Goal: Transaction & Acquisition: Register for event/course

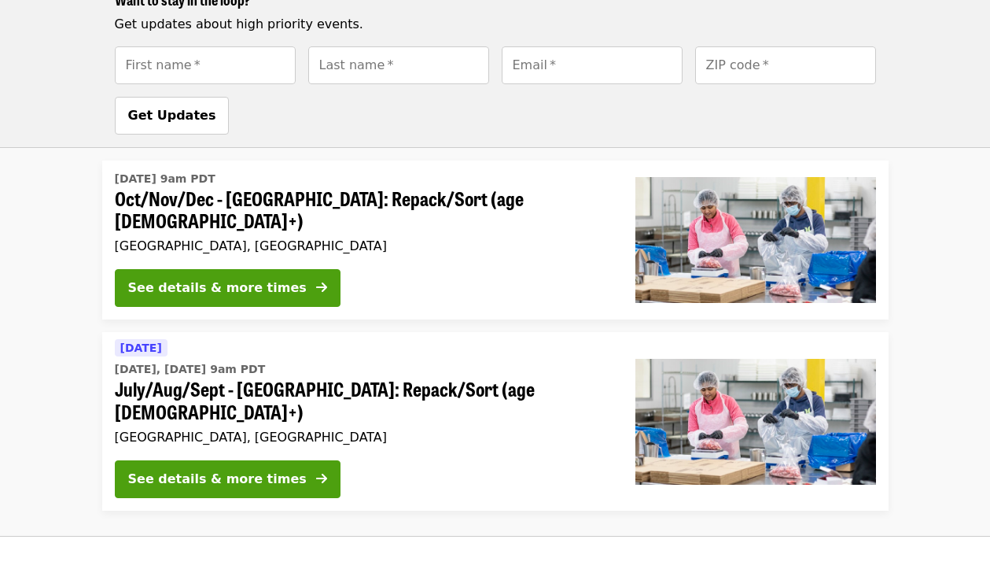
scroll to position [1274, 0]
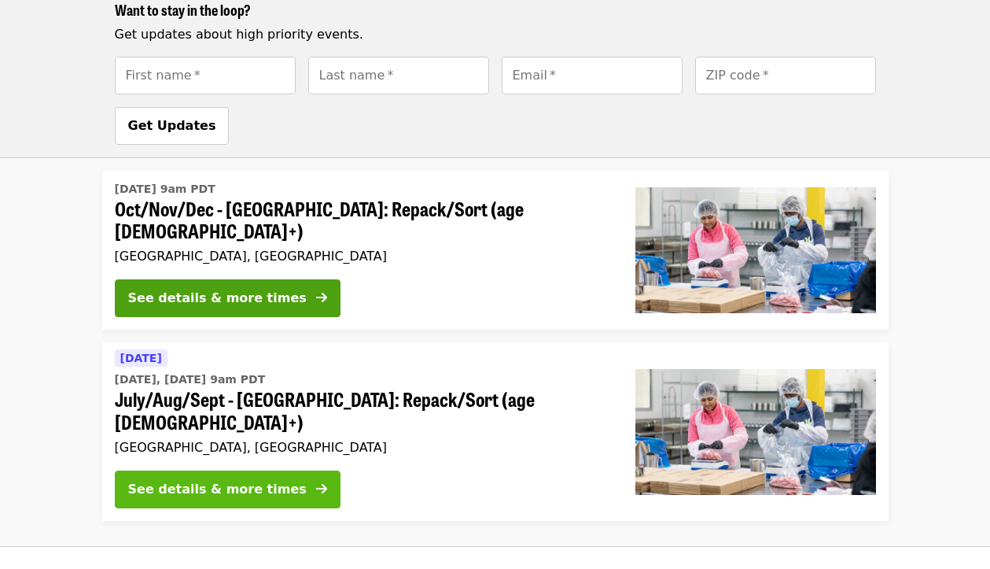
click at [204, 480] on div "See details & more times" at bounding box center [217, 489] width 179 height 19
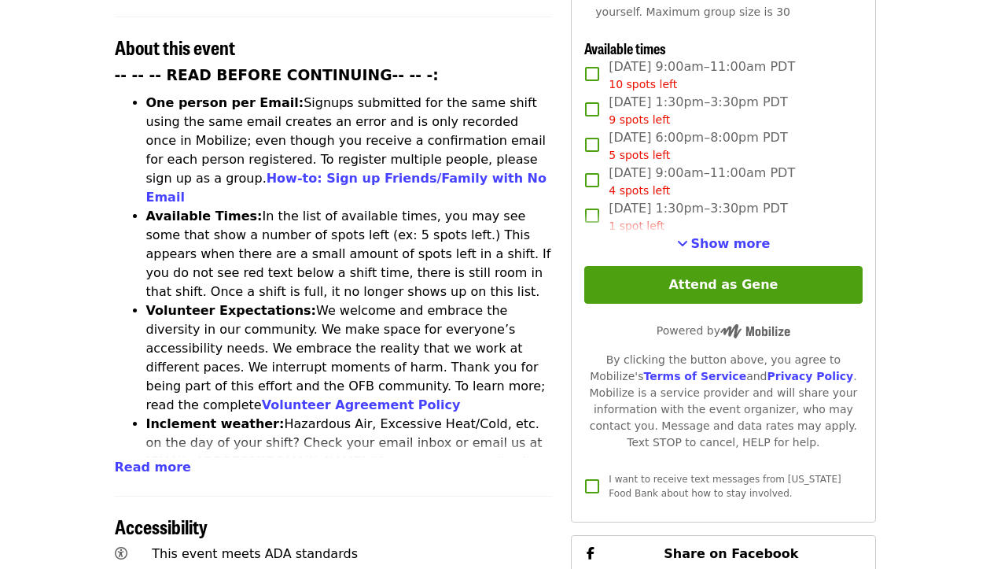
scroll to position [608, 0]
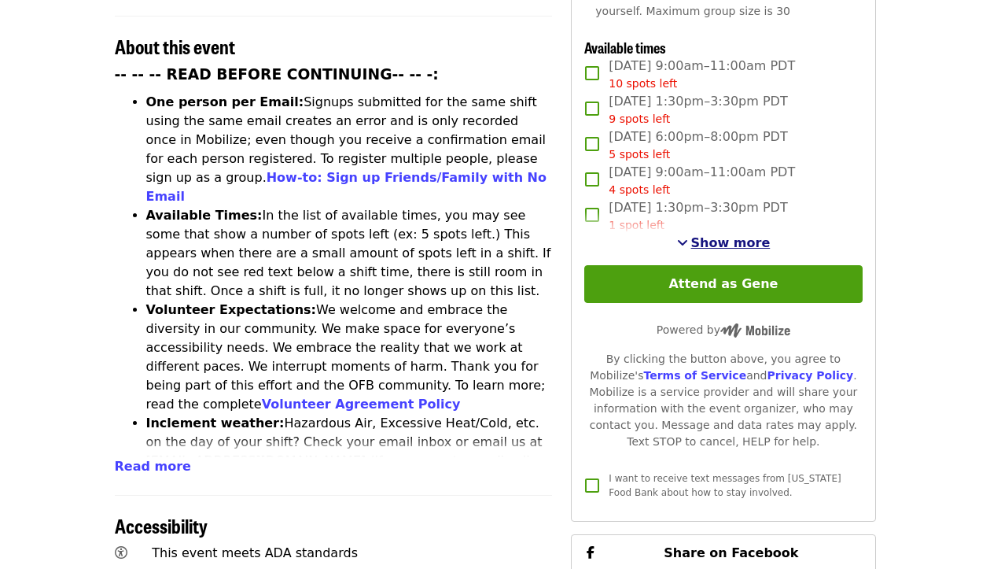
click at [688, 236] on span "See more timeslots" at bounding box center [682, 242] width 11 height 13
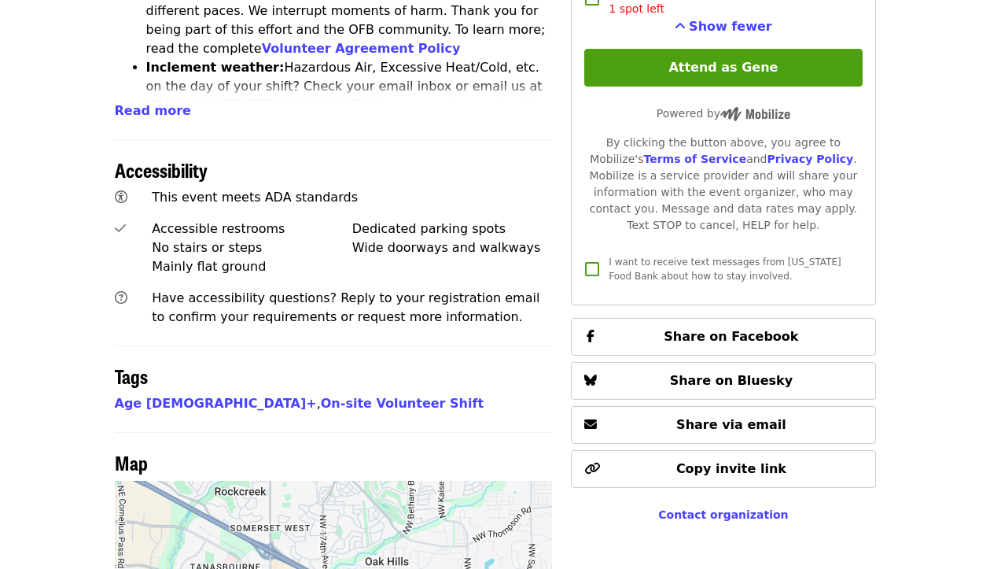
scroll to position [961, 0]
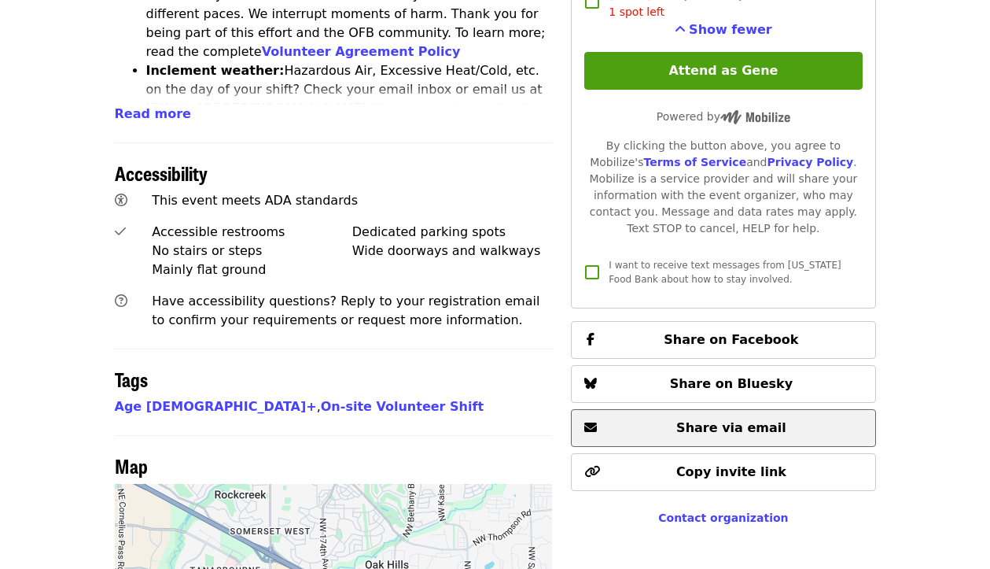
click at [705, 420] on span "Share via email" at bounding box center [732, 427] width 110 height 15
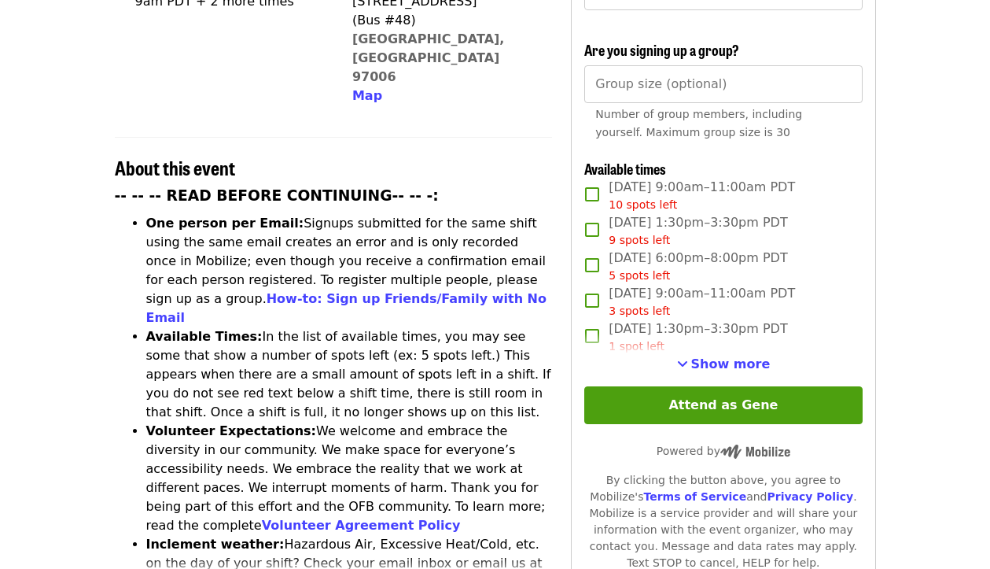
scroll to position [510, 0]
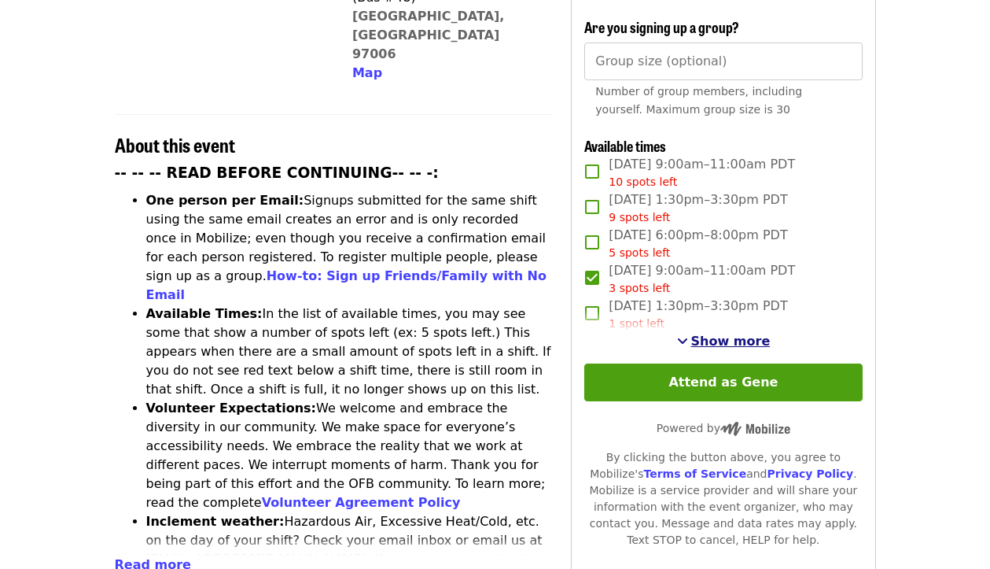
click at [698, 334] on span "Show more" at bounding box center [730, 341] width 79 height 15
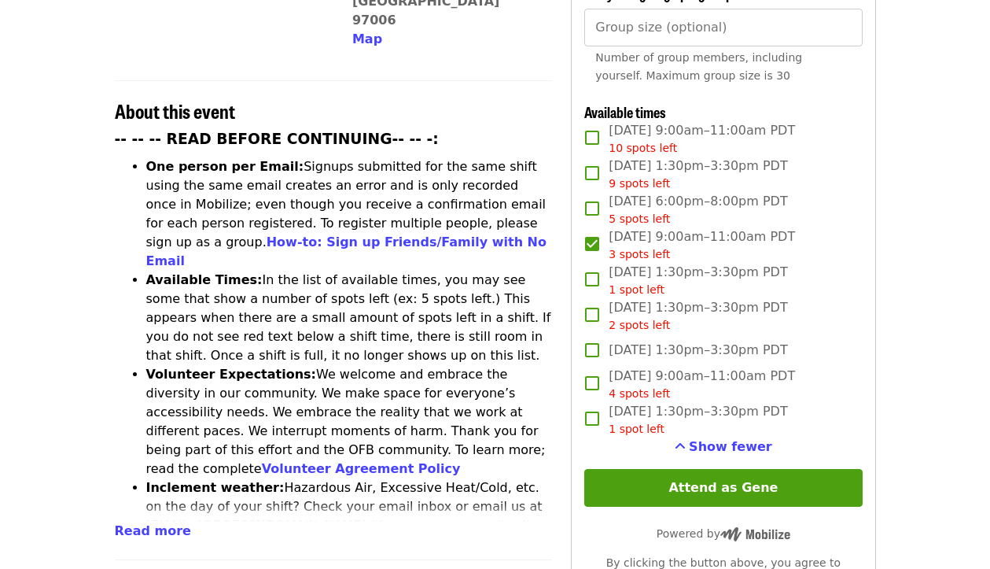
scroll to position [548, 0]
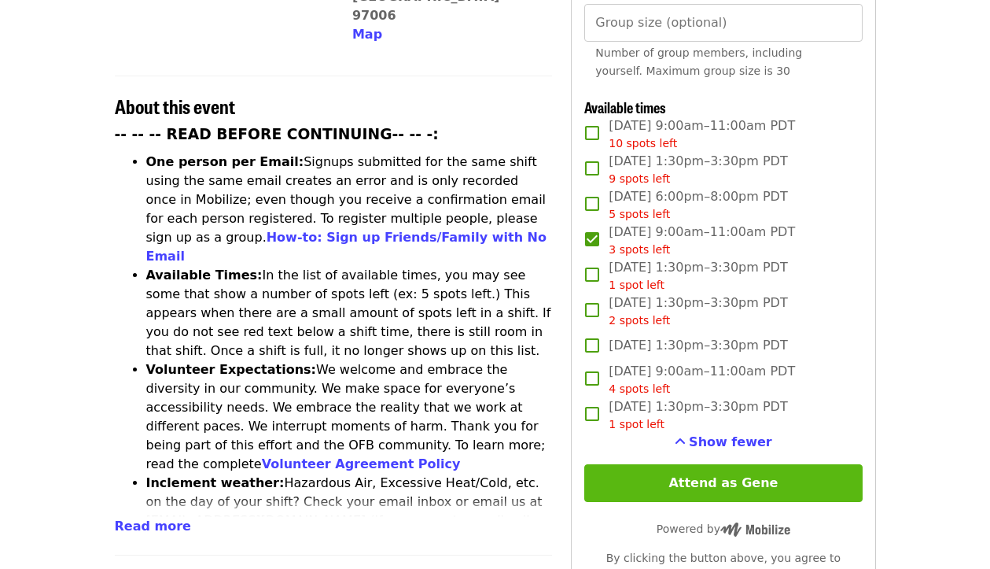
click at [729, 464] on button "Attend as Gene" at bounding box center [724, 483] width 278 height 38
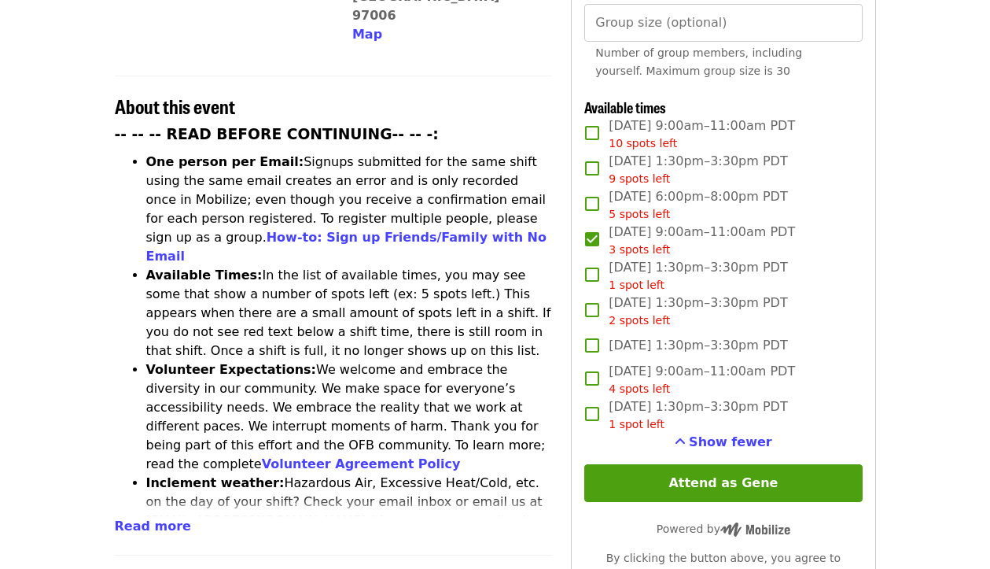
scroll to position [116, 0]
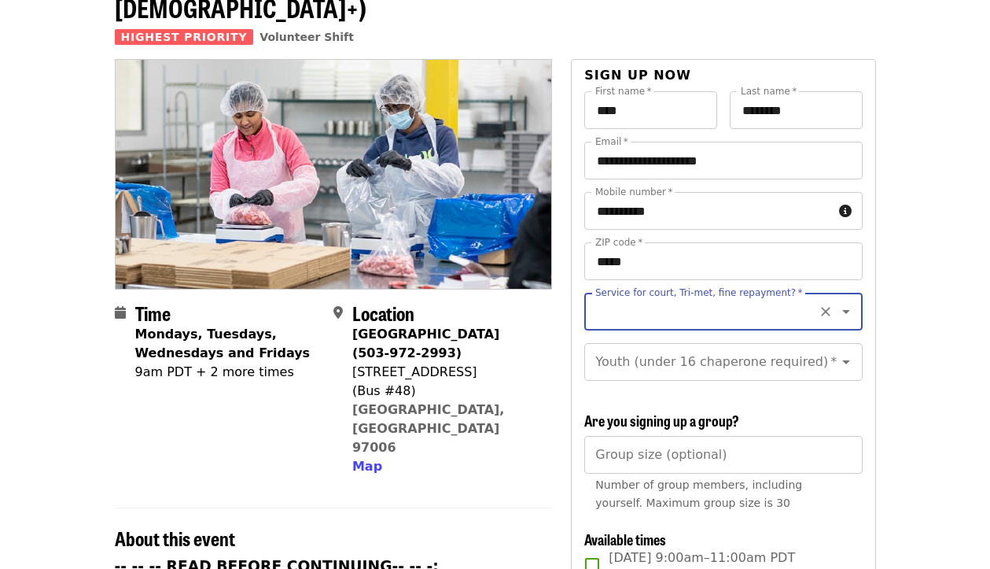
click at [825, 304] on icon "Clear" at bounding box center [826, 312] width 16 height 16
click at [842, 302] on icon "Open" at bounding box center [846, 311] width 19 height 19
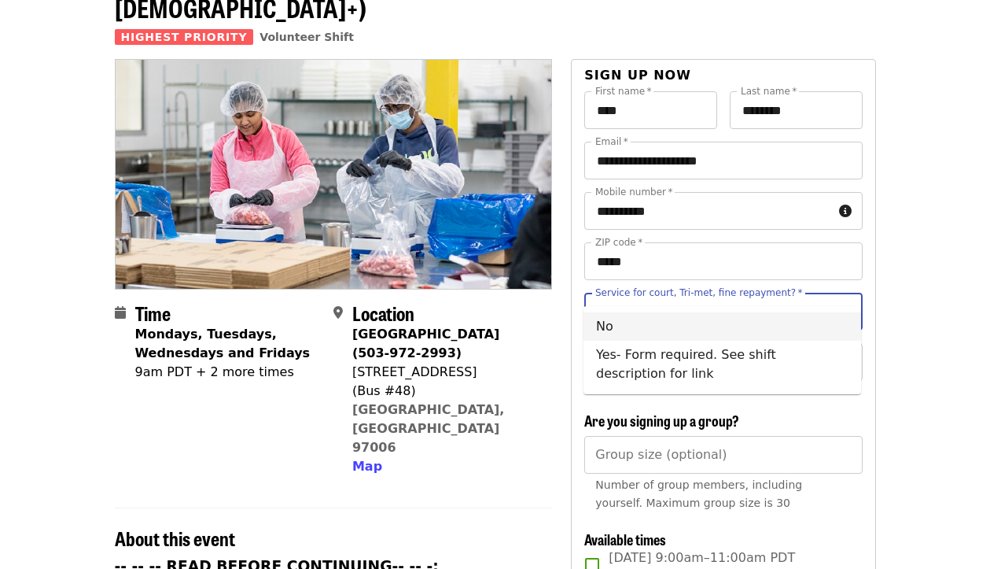
click at [650, 330] on li "No" at bounding box center [723, 326] width 278 height 28
type input "**"
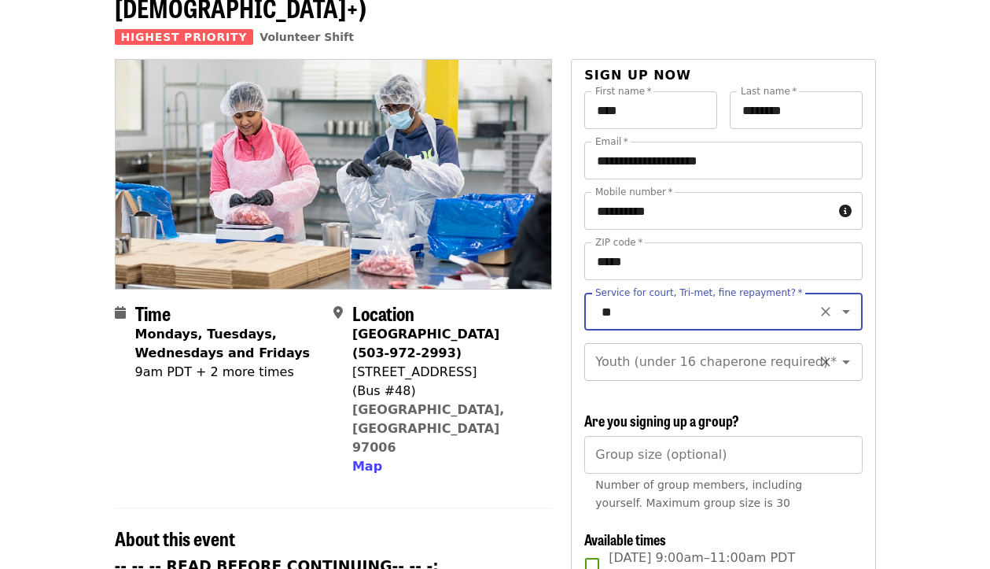
click at [848, 360] on icon "Open" at bounding box center [847, 362] width 8 height 4
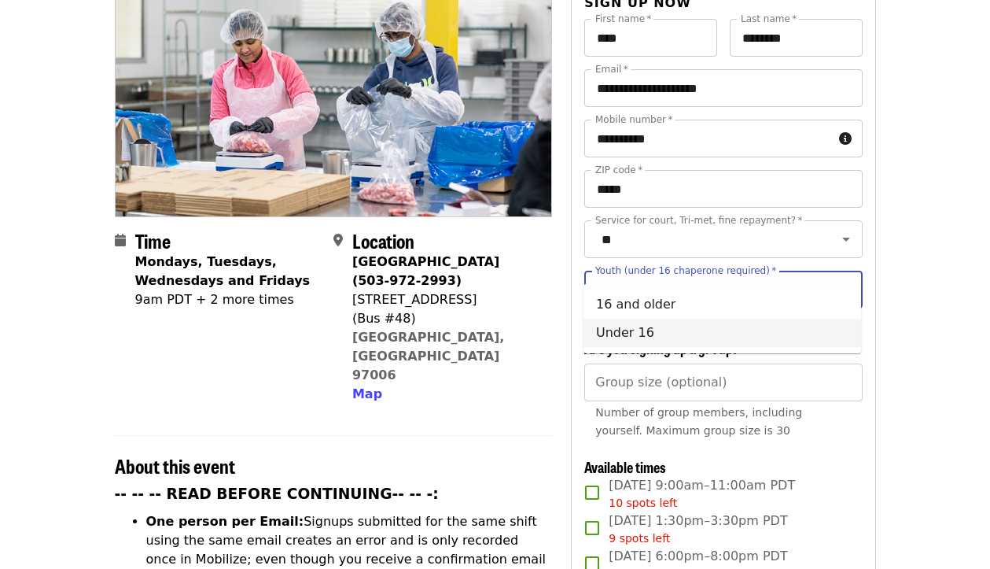
scroll to position [189, 0]
click at [655, 300] on li "16 and older" at bounding box center [723, 304] width 278 height 28
type input "**********"
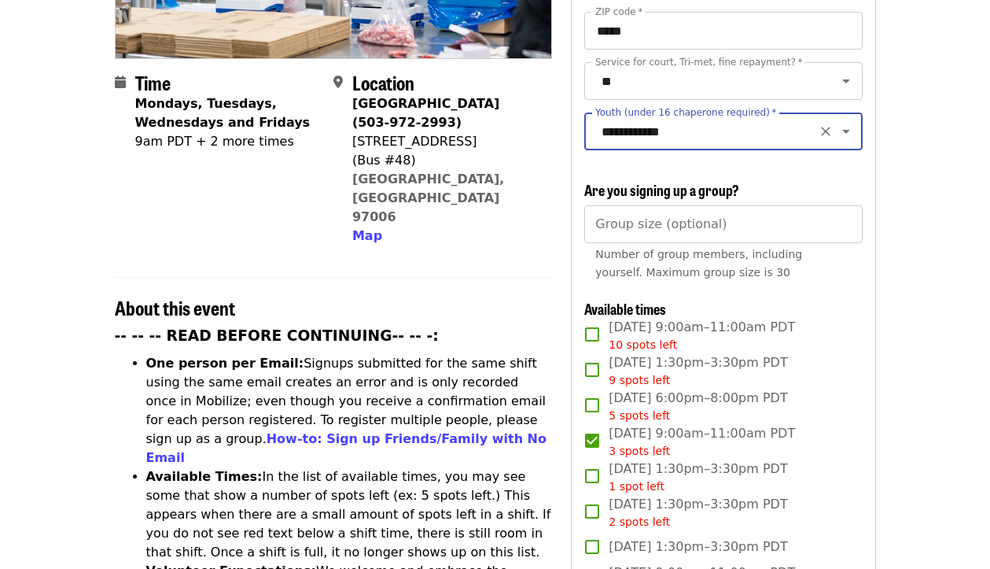
scroll to position [347, 0]
type input "*"
click at [843, 205] on input "*" at bounding box center [724, 224] width 278 height 38
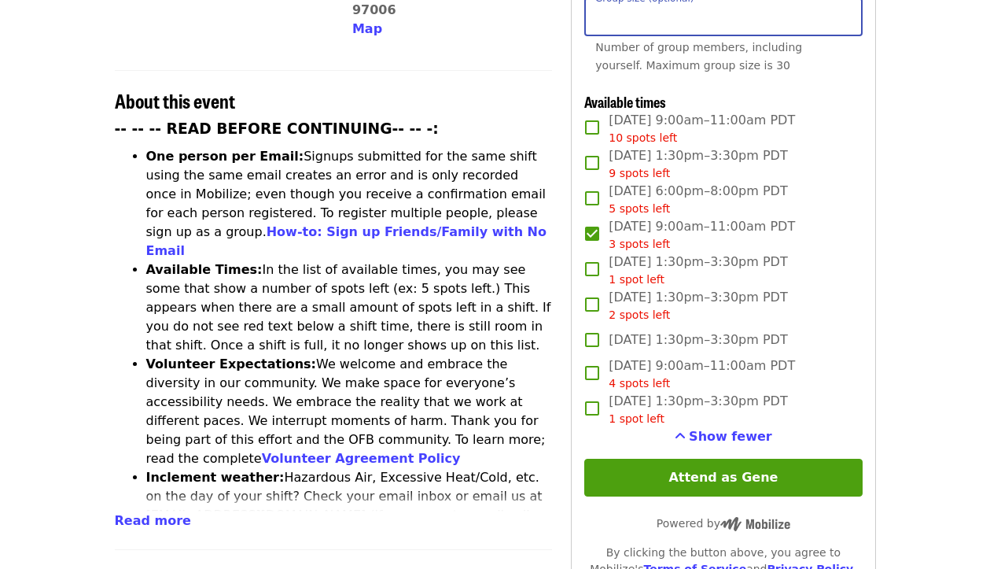
scroll to position [555, 0]
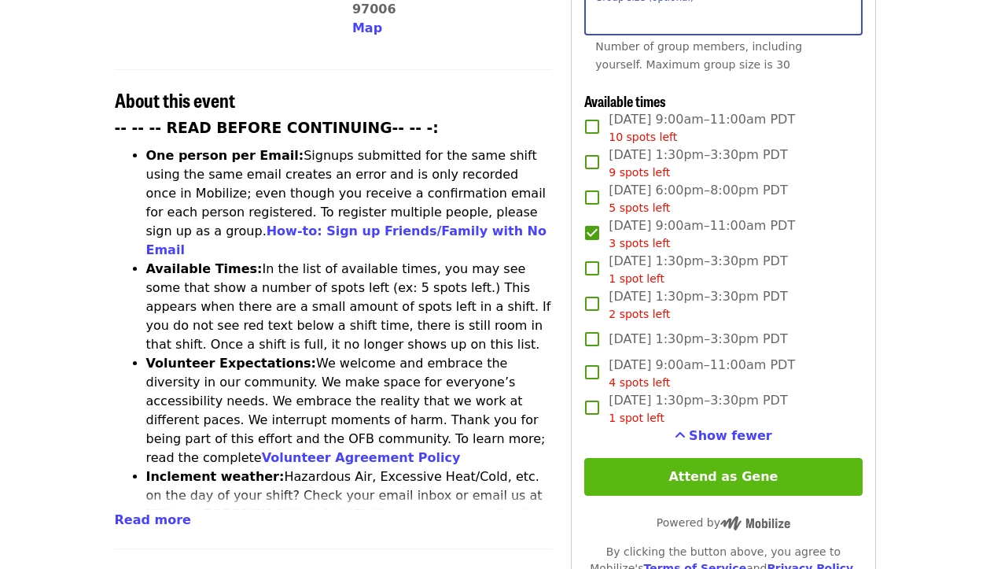
click at [720, 458] on button "Attend as Gene" at bounding box center [724, 477] width 278 height 38
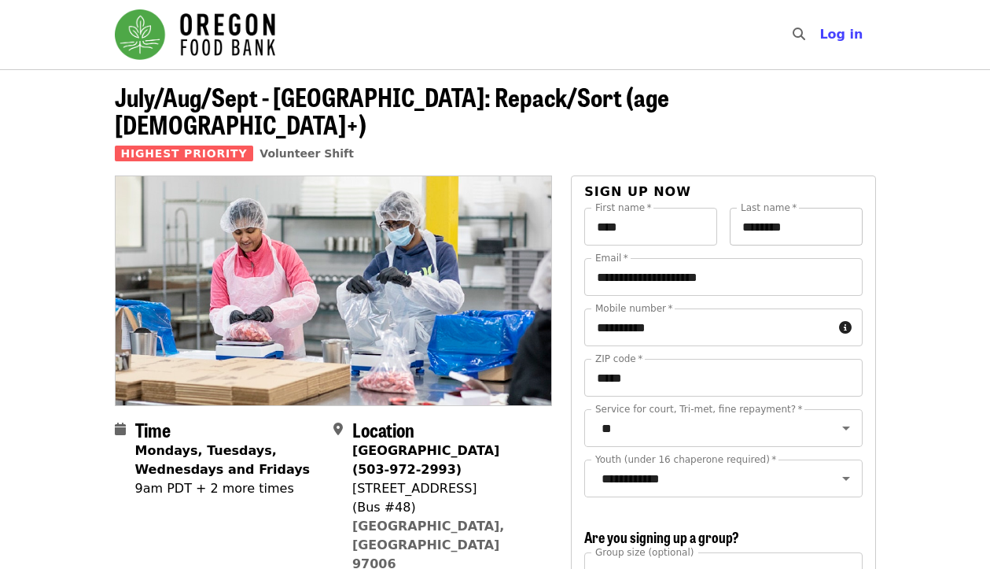
scroll to position [0, 0]
